Goal: Task Accomplishment & Management: Use online tool/utility

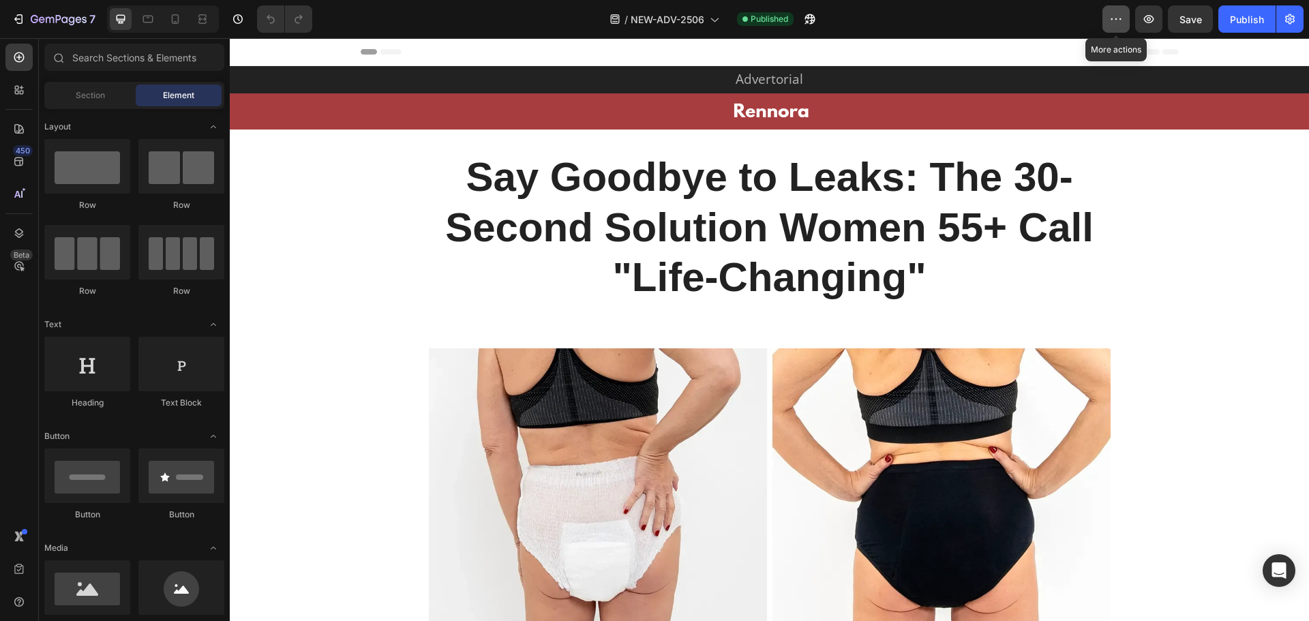
click at [1122, 11] on button "button" at bounding box center [1115, 18] width 27 height 27
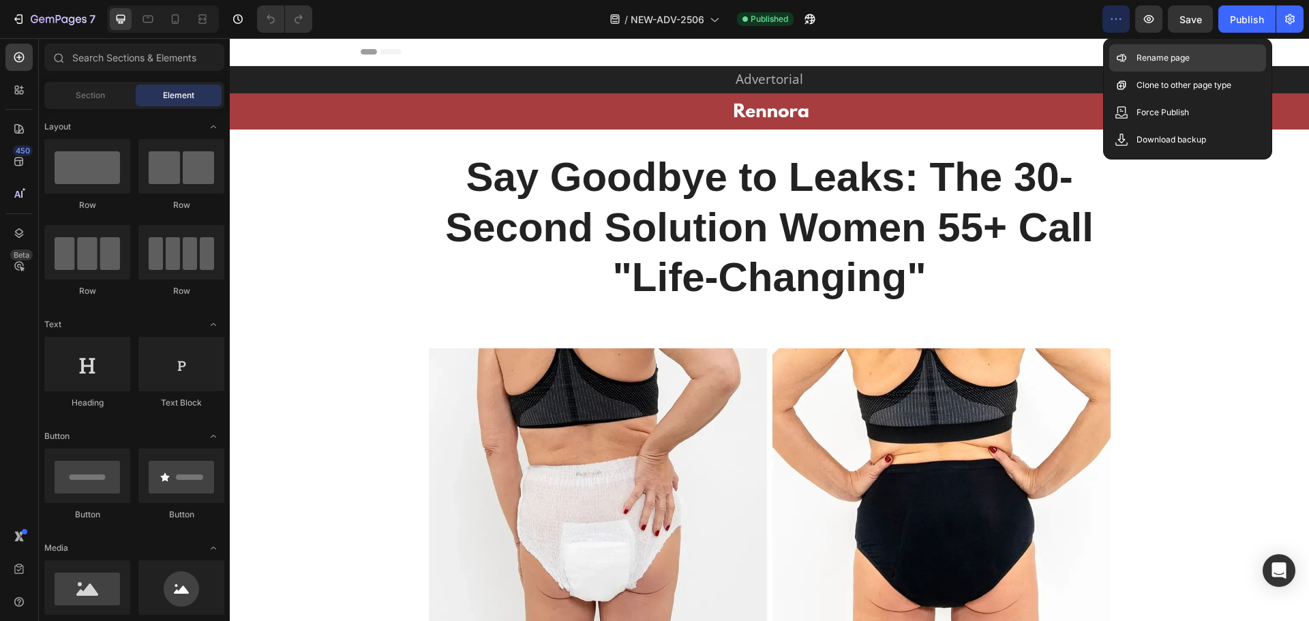
click at [1142, 55] on p "Rename page" at bounding box center [1162, 58] width 53 height 14
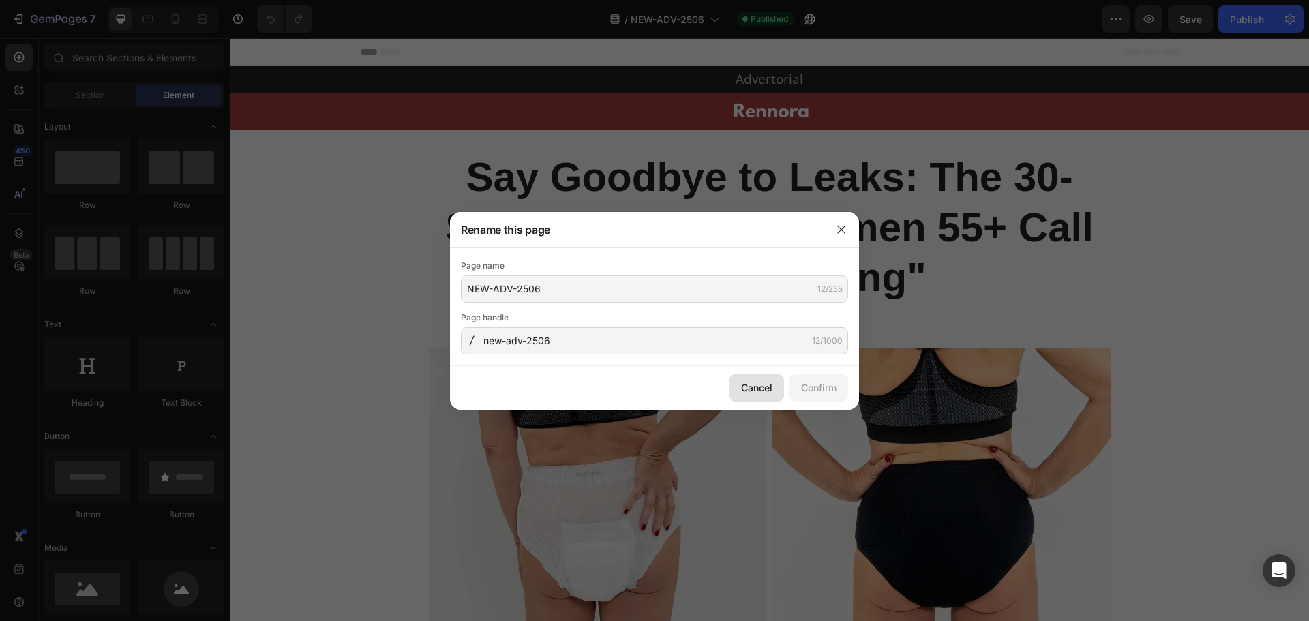
click at [755, 389] on div "Cancel" at bounding box center [756, 387] width 31 height 14
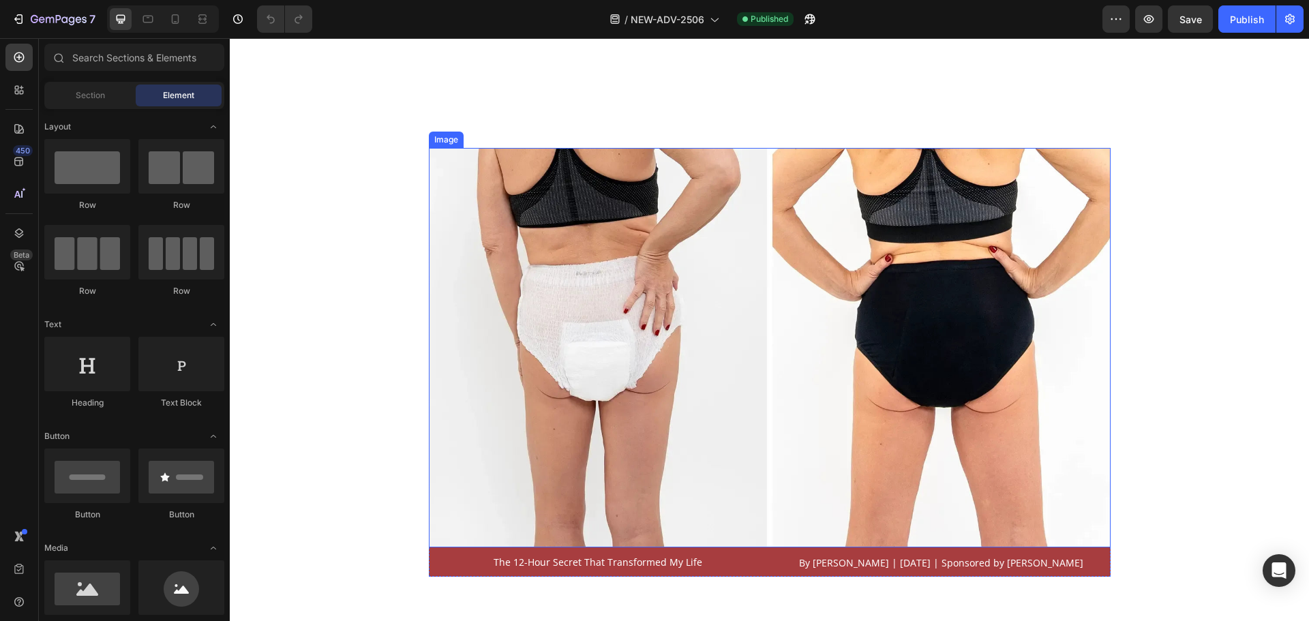
scroll to position [341, 0]
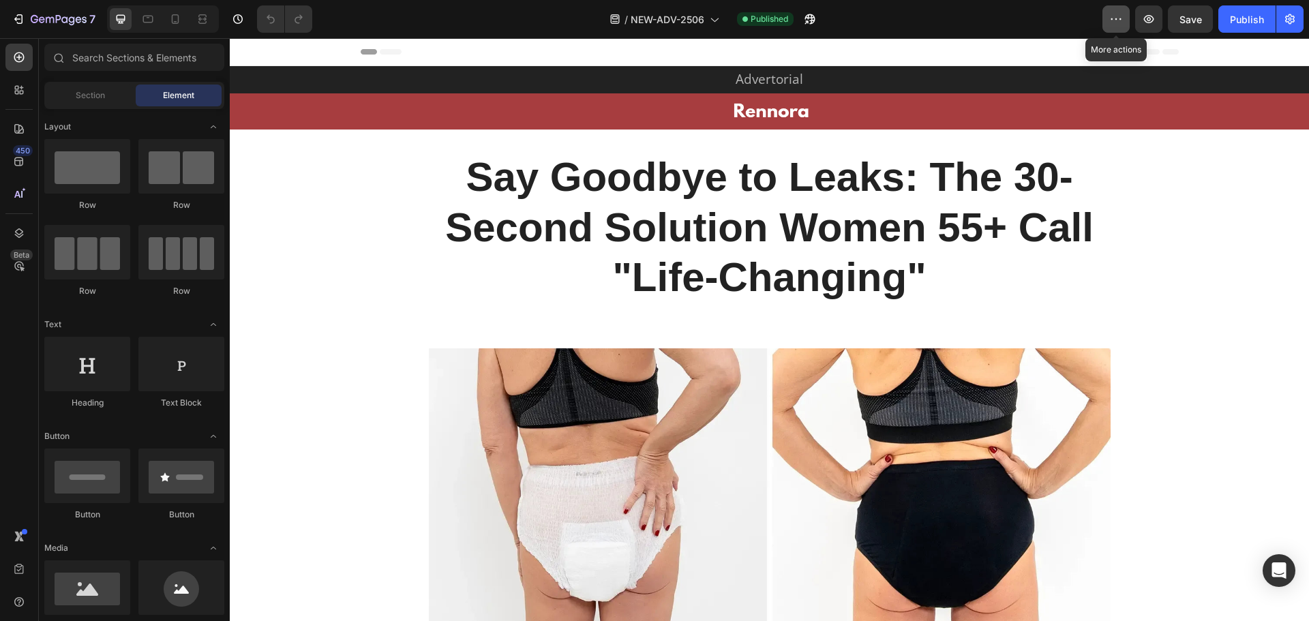
click at [1111, 20] on icon "button" at bounding box center [1116, 19] width 14 height 14
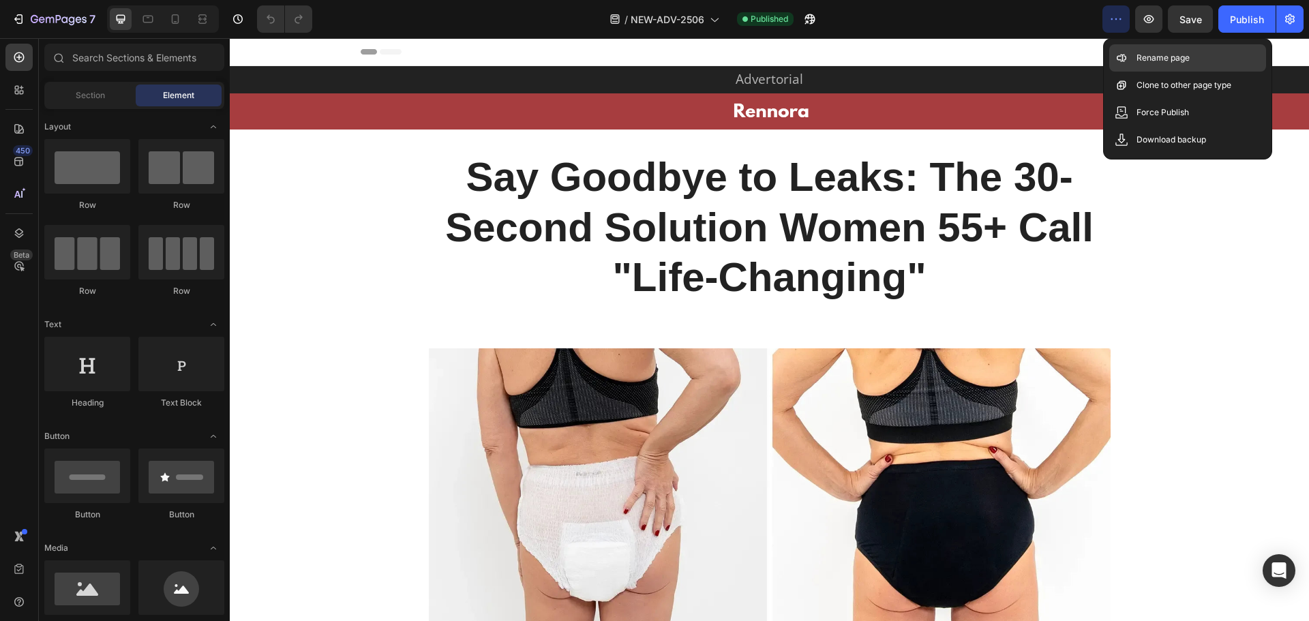
click at [1156, 57] on p "Rename page" at bounding box center [1162, 58] width 53 height 14
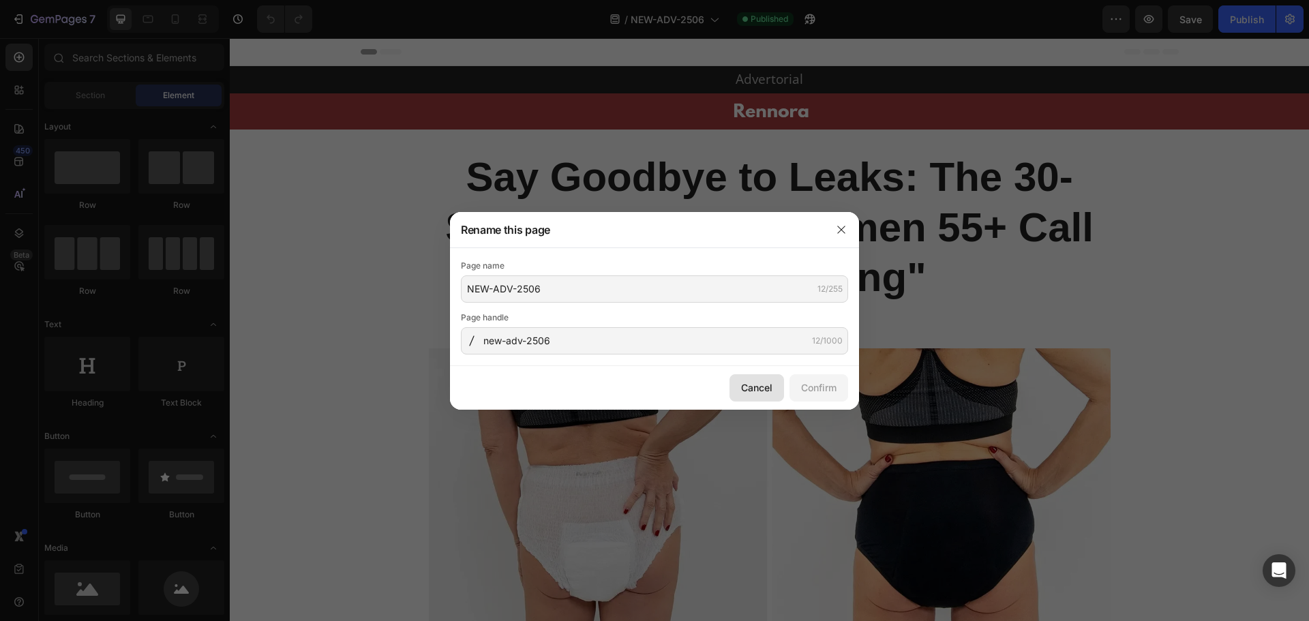
click at [743, 385] on div "Cancel" at bounding box center [756, 387] width 31 height 14
